Goal: Navigation & Orientation: Find specific page/section

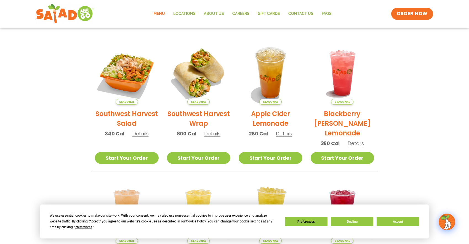
scroll to position [110, 0]
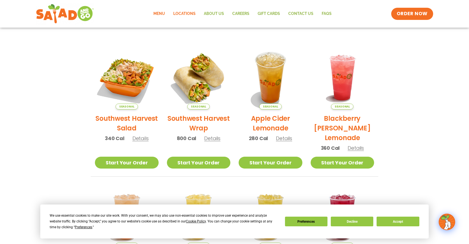
click at [191, 14] on link "Locations" at bounding box center [184, 13] width 31 height 13
click at [349, 223] on button "Decline" at bounding box center [352, 221] width 42 height 10
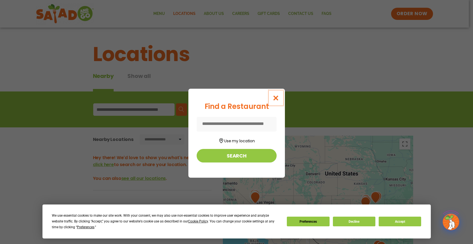
drag, startPoint x: 275, startPoint y: 98, endPoint x: 144, endPoint y: 108, distance: 131.4
click at [274, 98] on icon "Close modal" at bounding box center [275, 98] width 7 height 6
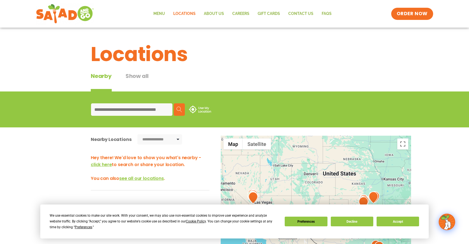
click at [142, 108] on input at bounding box center [131, 109] width 81 height 12
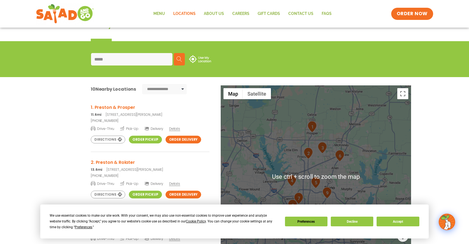
scroll to position [55, 0]
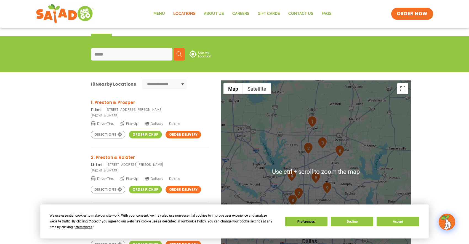
type input "*****"
click at [283, 134] on div at bounding box center [316, 171] width 190 height 183
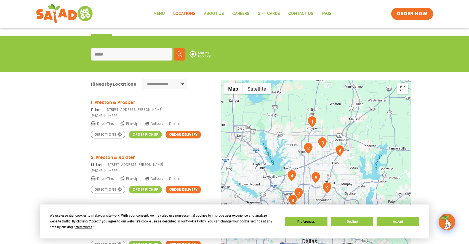
click at [428, 128] on div "**********" at bounding box center [234, 178] width 469 height 212
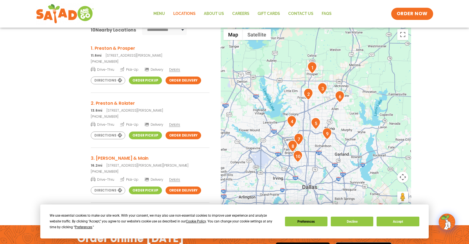
scroll to position [110, 0]
